Goal: Task Accomplishment & Management: Use online tool/utility

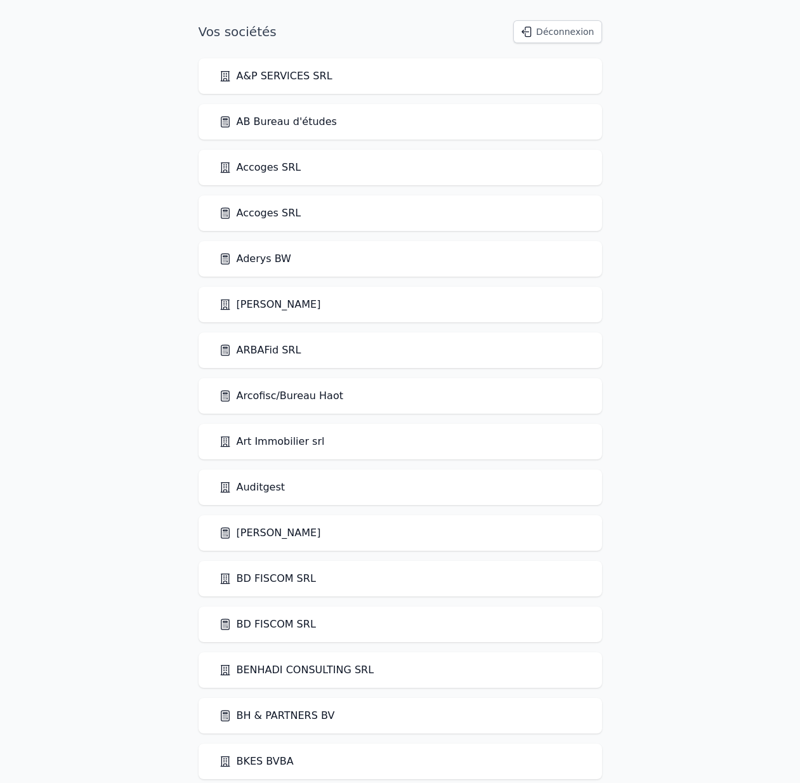
scroll to position [2256, 0]
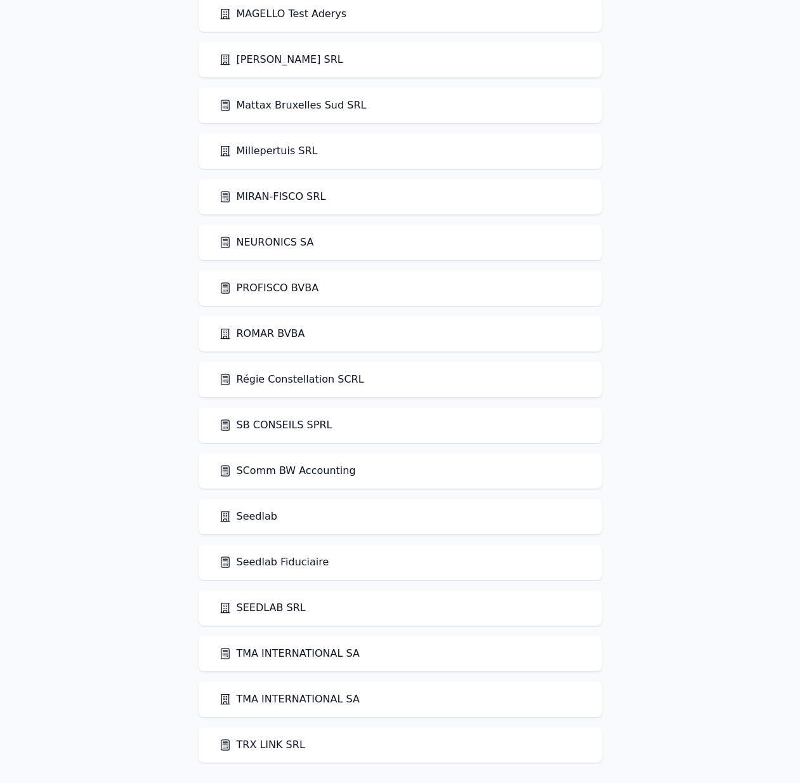
click at [266, 567] on link "Seedlab Fiduciaire" at bounding box center [274, 562] width 110 height 15
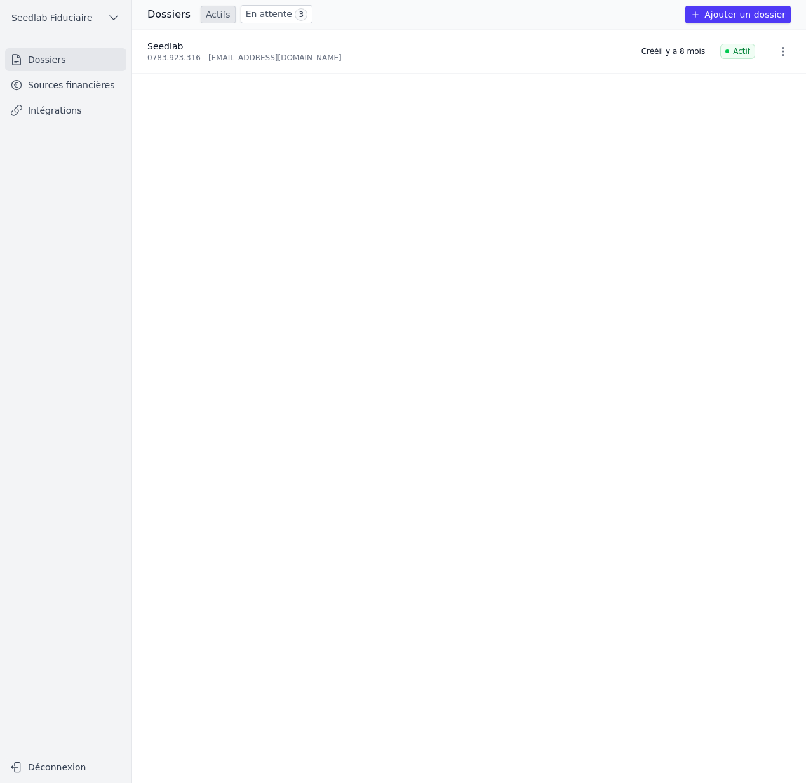
click at [44, 105] on link "Intégrations" at bounding box center [65, 110] width 121 height 23
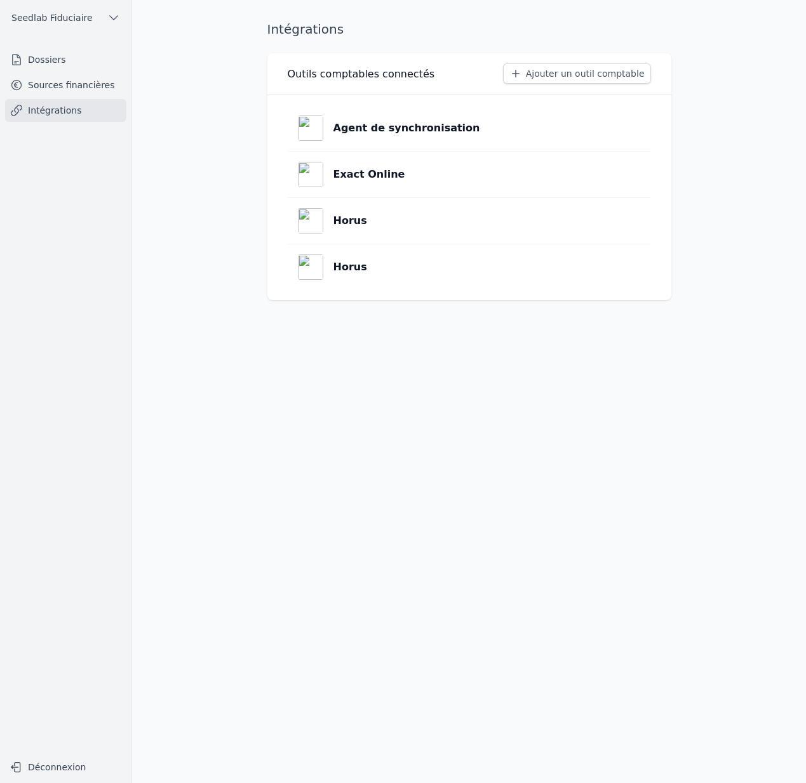
click at [357, 167] on p "Exact Online" at bounding box center [369, 174] width 72 height 15
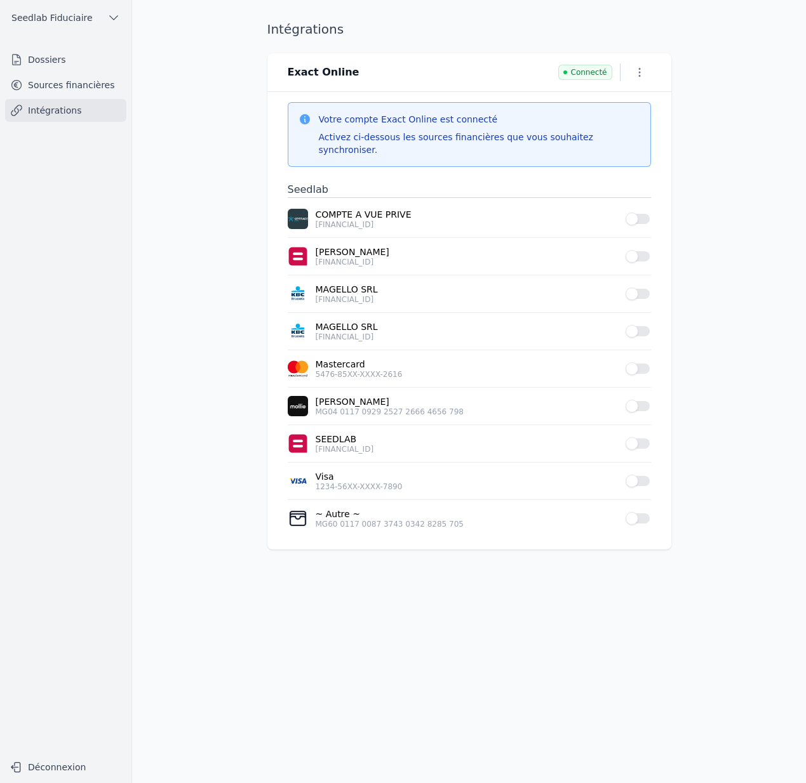
click at [62, 110] on link "Intégrations" at bounding box center [65, 110] width 121 height 23
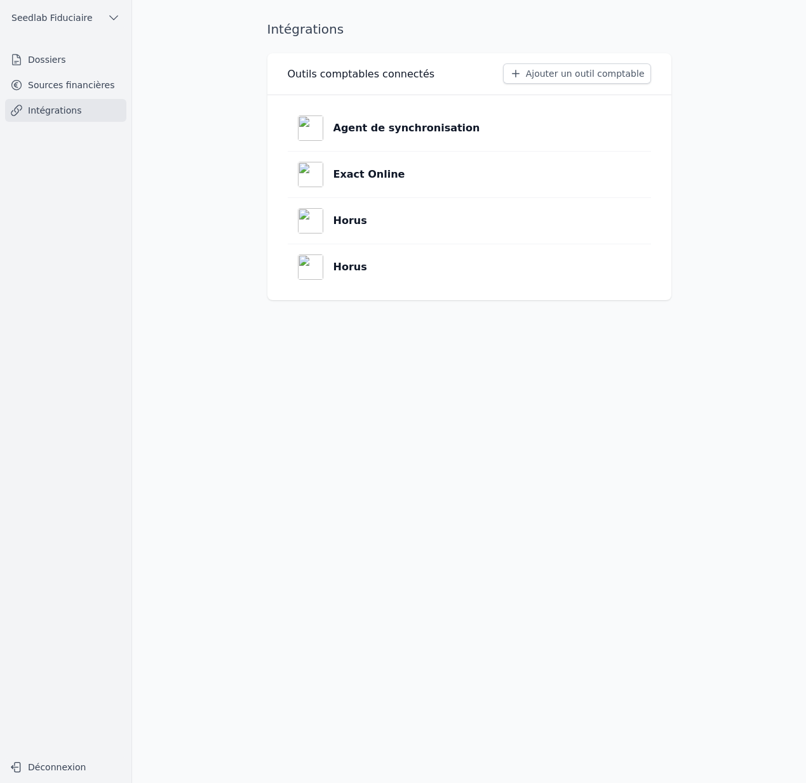
click at [573, 72] on button "Ajouter un outil comptable" at bounding box center [577, 73] width 148 height 20
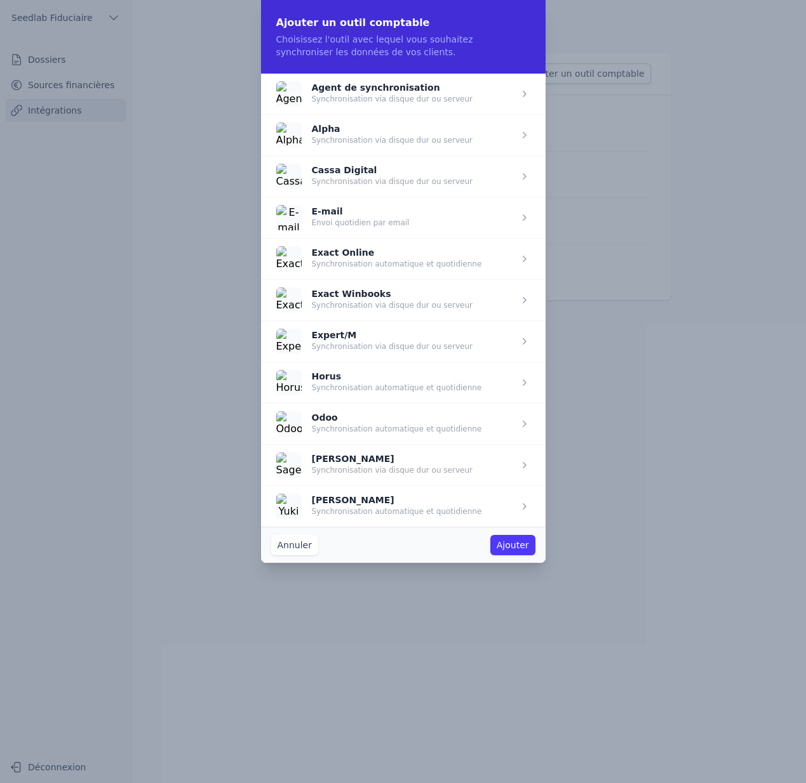
drag, startPoint x: 349, startPoint y: 265, endPoint x: 359, endPoint y: 269, distance: 11.4
click at [349, 265] on span "button" at bounding box center [403, 258] width 284 height 41
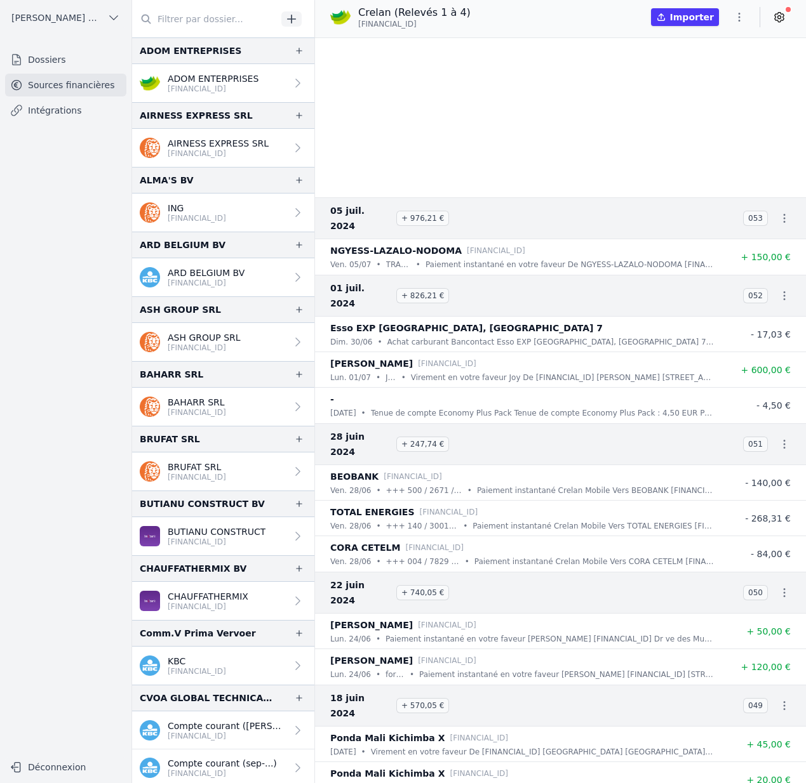
scroll to position [349, 0]
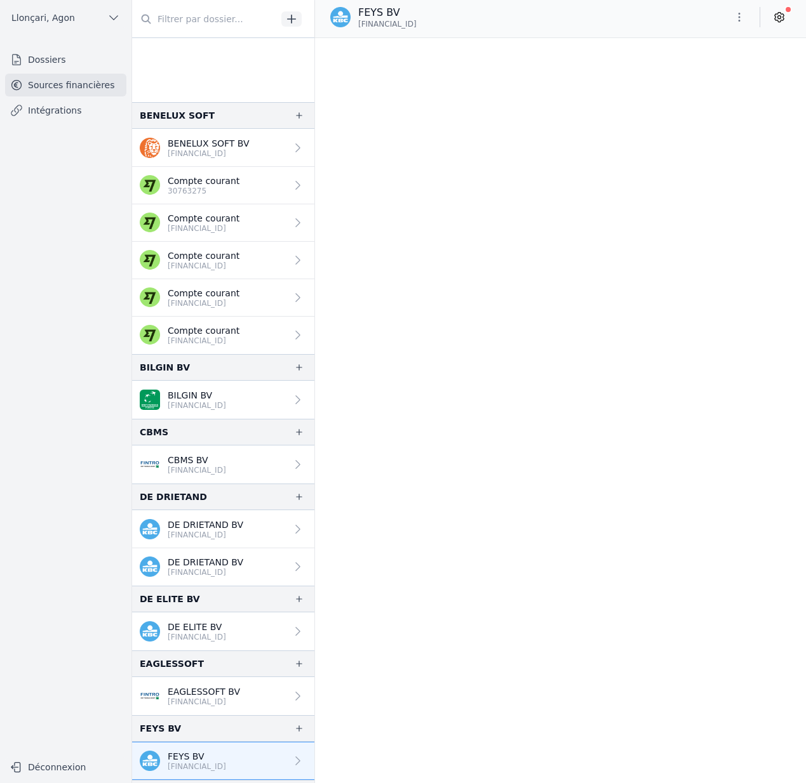
scroll to position [9270, 0]
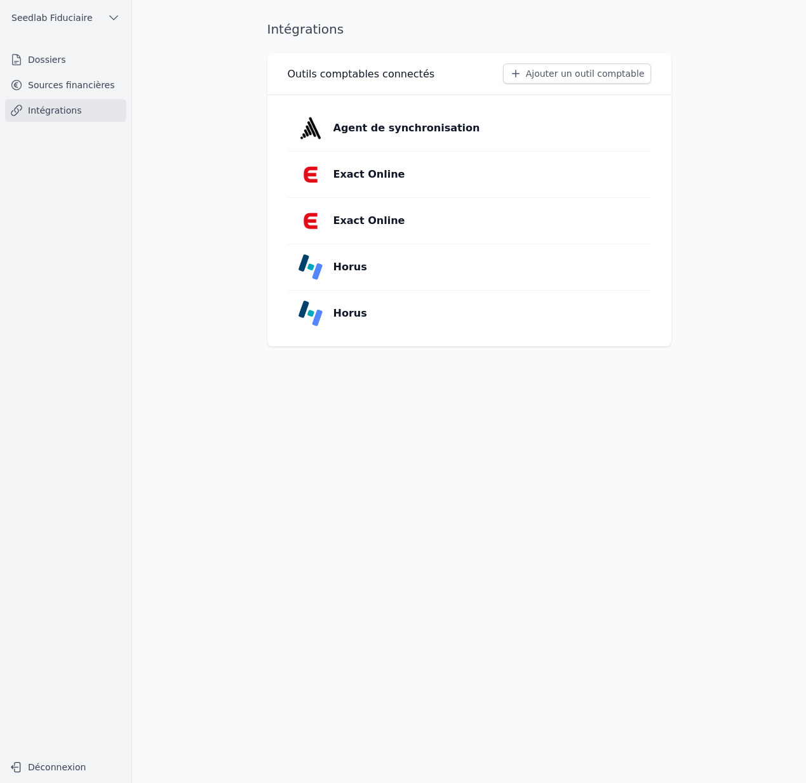
click at [348, 174] on p "Exact Online" at bounding box center [369, 174] width 72 height 15
click at [377, 214] on p "Exact Online" at bounding box center [369, 220] width 72 height 15
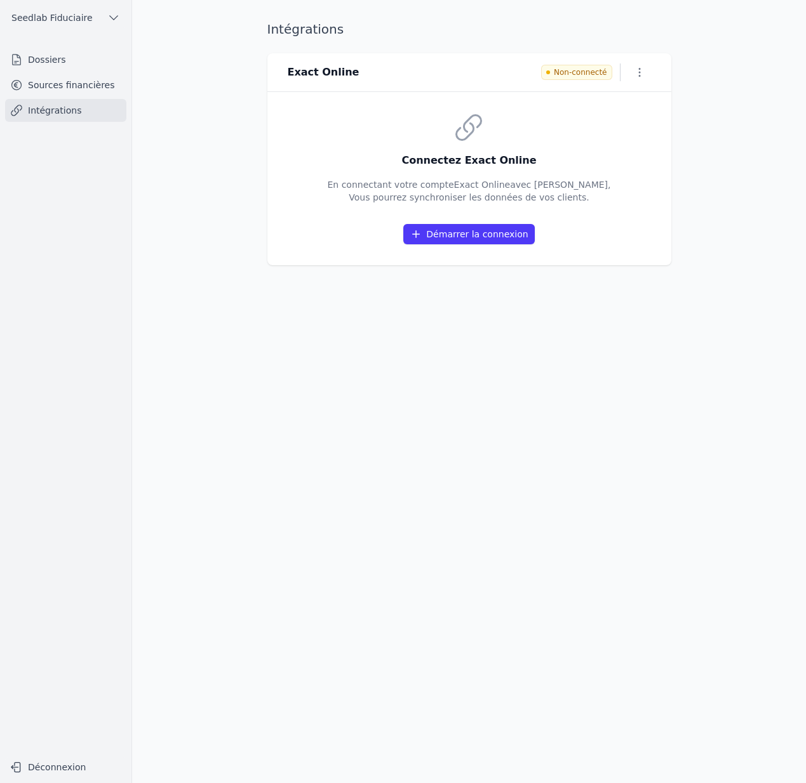
click at [441, 231] on button "Démarrer la connexion" at bounding box center [468, 234] width 131 height 20
